Goal: Task Accomplishment & Management: Manage account settings

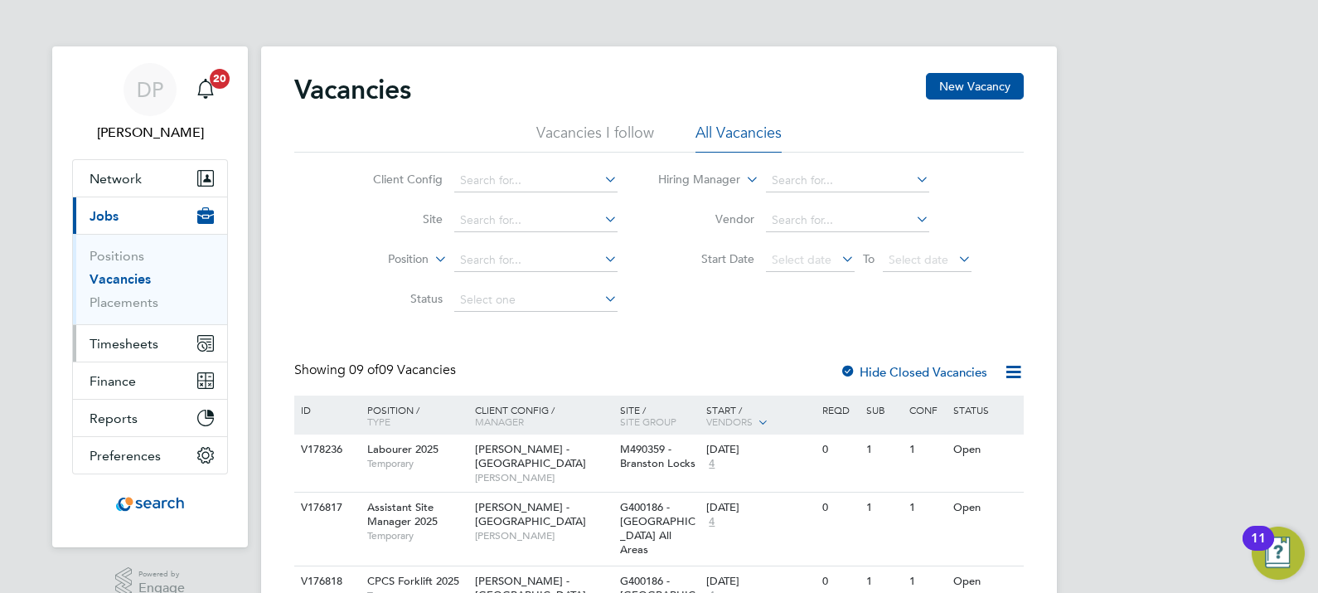
click at [139, 344] on span "Timesheets" at bounding box center [124, 344] width 69 height 16
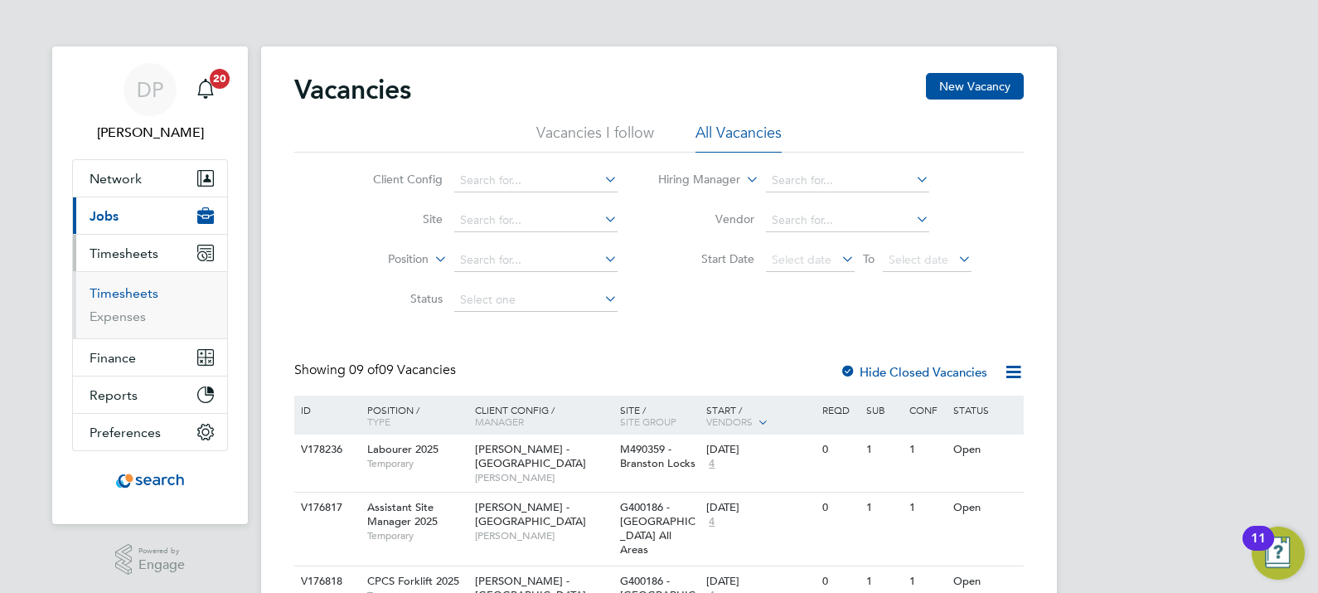
click at [130, 291] on link "Timesheets" at bounding box center [124, 293] width 69 height 16
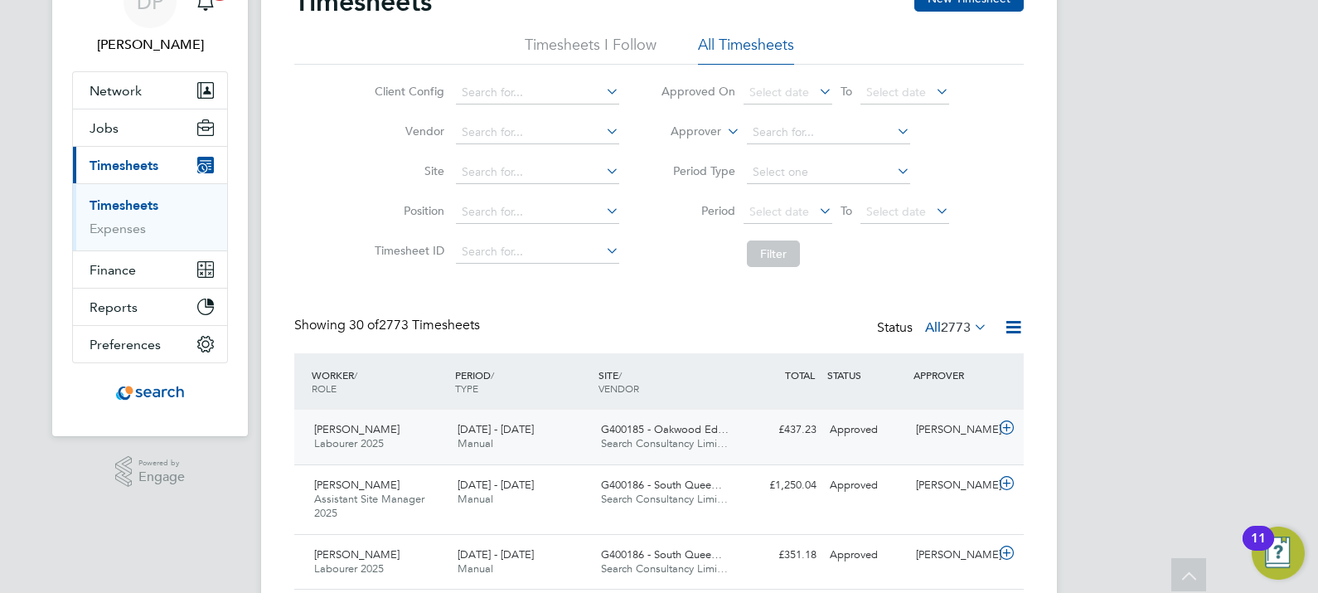
click at [659, 433] on span "G400185 - Oakwood Ed…" at bounding box center [665, 429] width 128 height 14
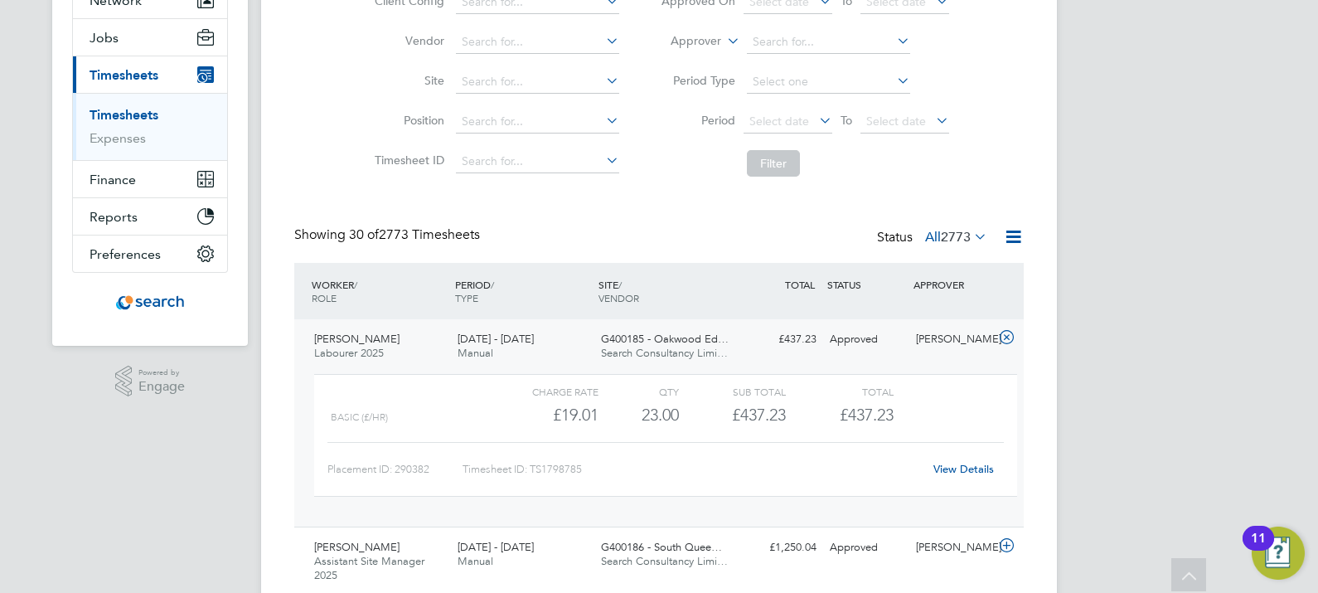
click at [844, 357] on div "[PERSON_NAME] Labourer 2025 [DATE] - [DATE] [DATE] - [DATE] Manual G400185 - Oa…" at bounding box center [658, 422] width 729 height 207
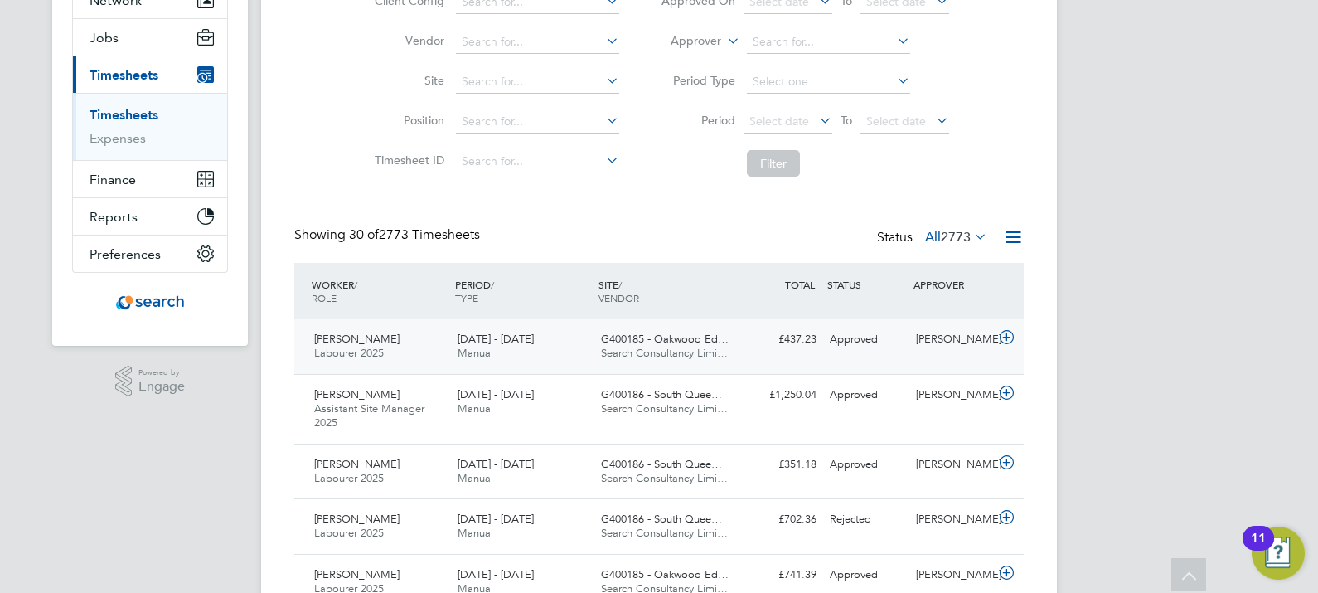
click at [746, 355] on div "[PERSON_NAME] Labourer 2025 [DATE] - [DATE] [DATE] - [DATE] Manual G400185 - Oa…" at bounding box center [658, 346] width 729 height 55
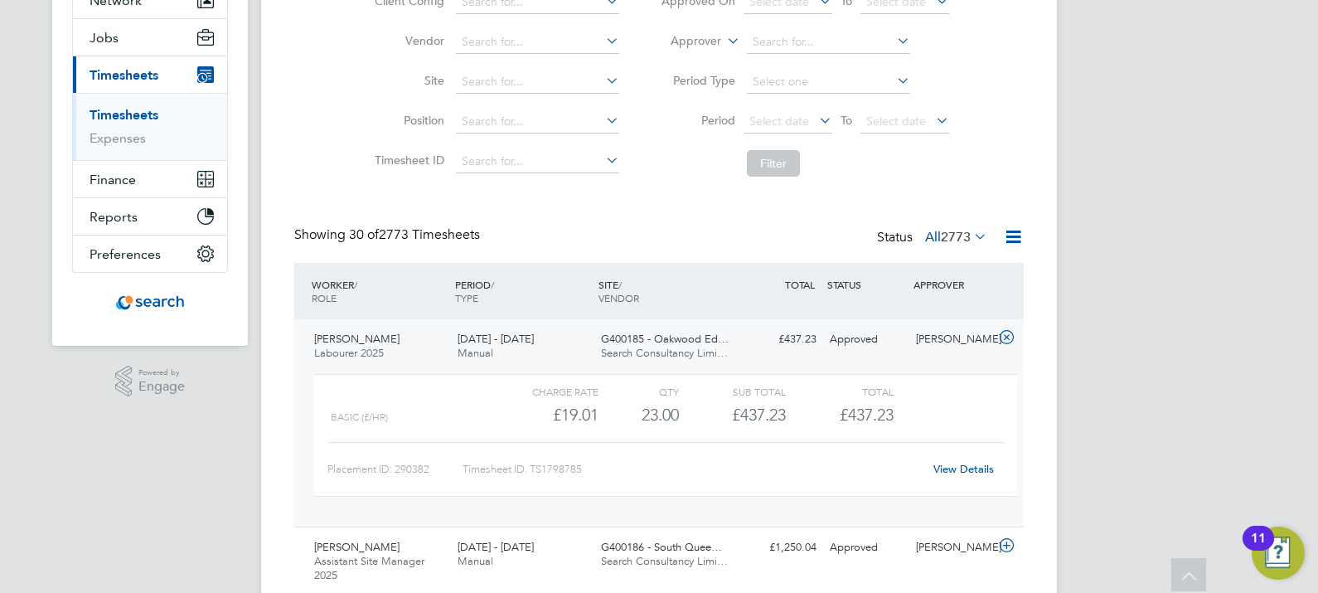
click at [774, 410] on div "£437.23" at bounding box center [732, 414] width 107 height 27
click at [717, 359] on div "G400185 - Oakwood Ed… Search Consultancy Limi…" at bounding box center [665, 346] width 143 height 41
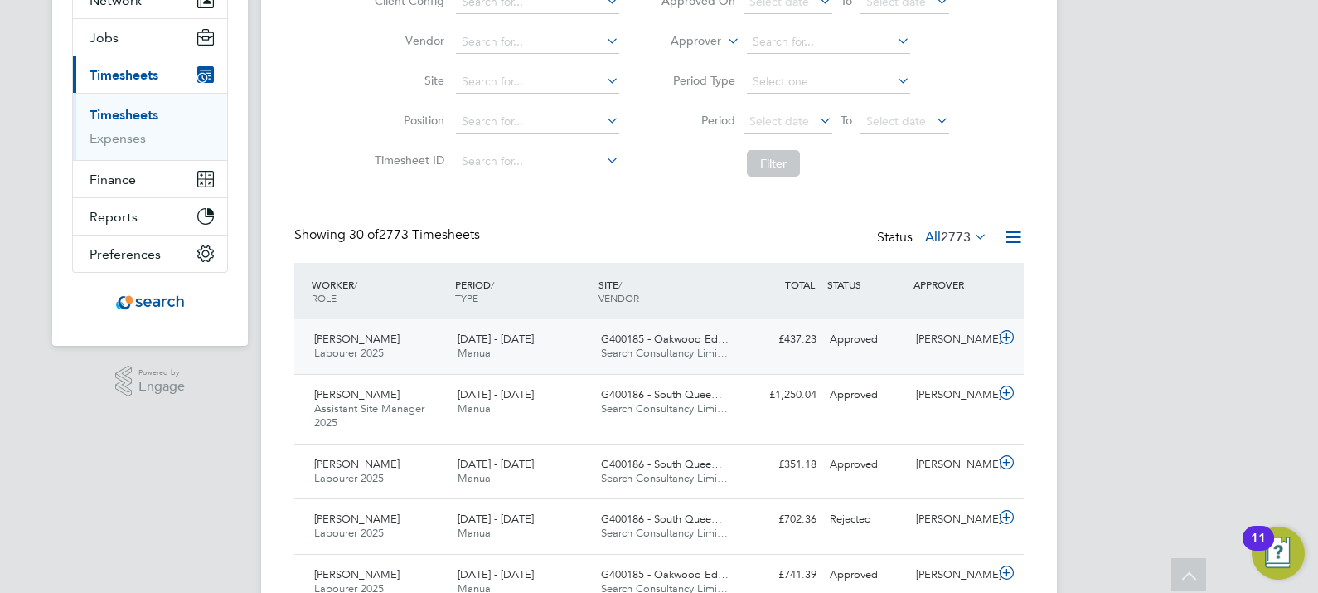
click at [528, 343] on span "[DATE] - [DATE]" at bounding box center [496, 339] width 76 height 14
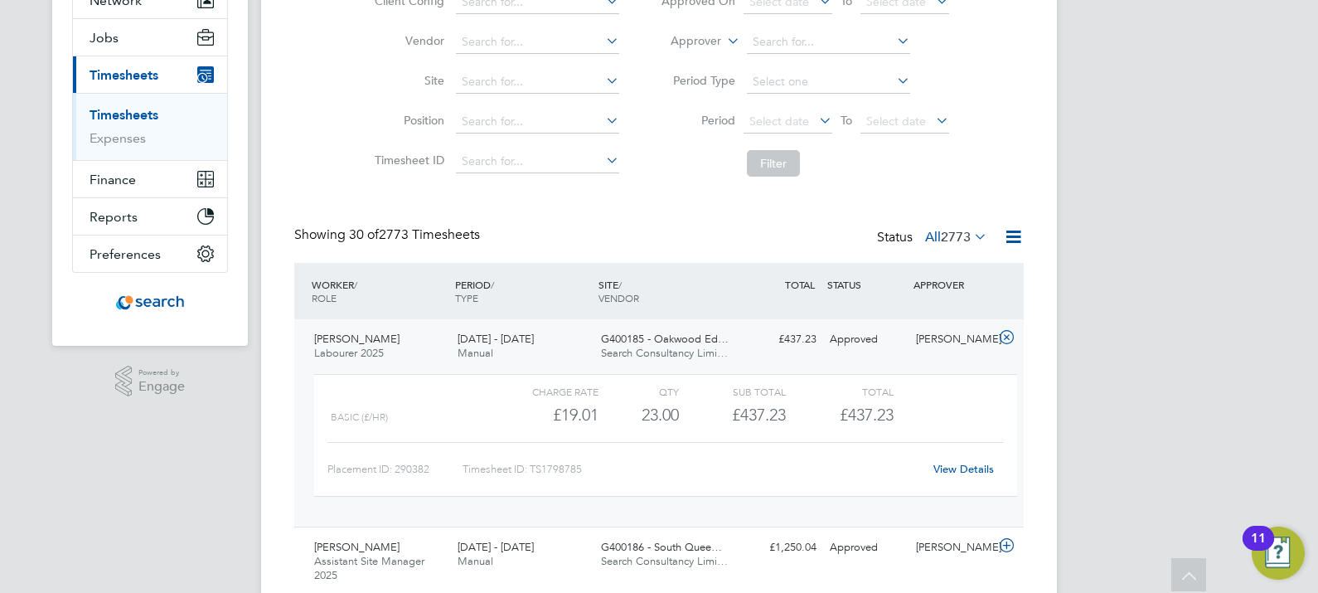
click at [949, 466] on link "View Details" at bounding box center [963, 469] width 61 height 14
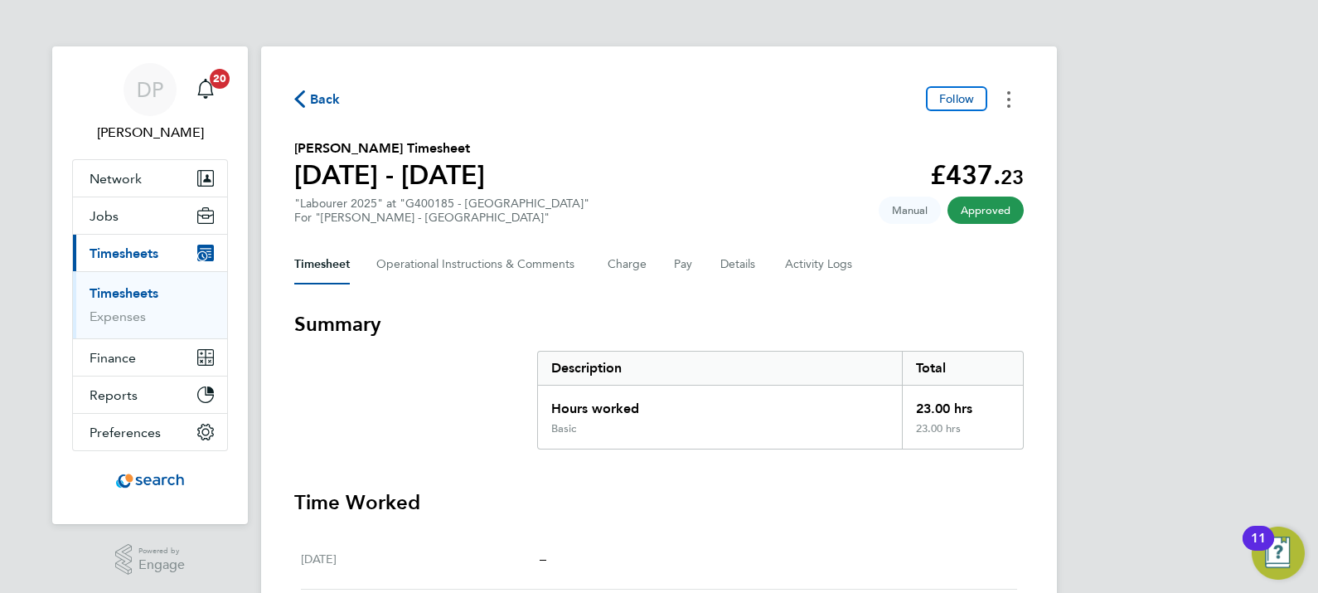
click at [1012, 105] on button "Timesheets Menu" at bounding box center [1009, 99] width 30 height 26
click at [932, 130] on link "Download timesheet" at bounding box center [924, 135] width 199 height 33
